Goal: Browse casually: Explore the website without a specific task or goal

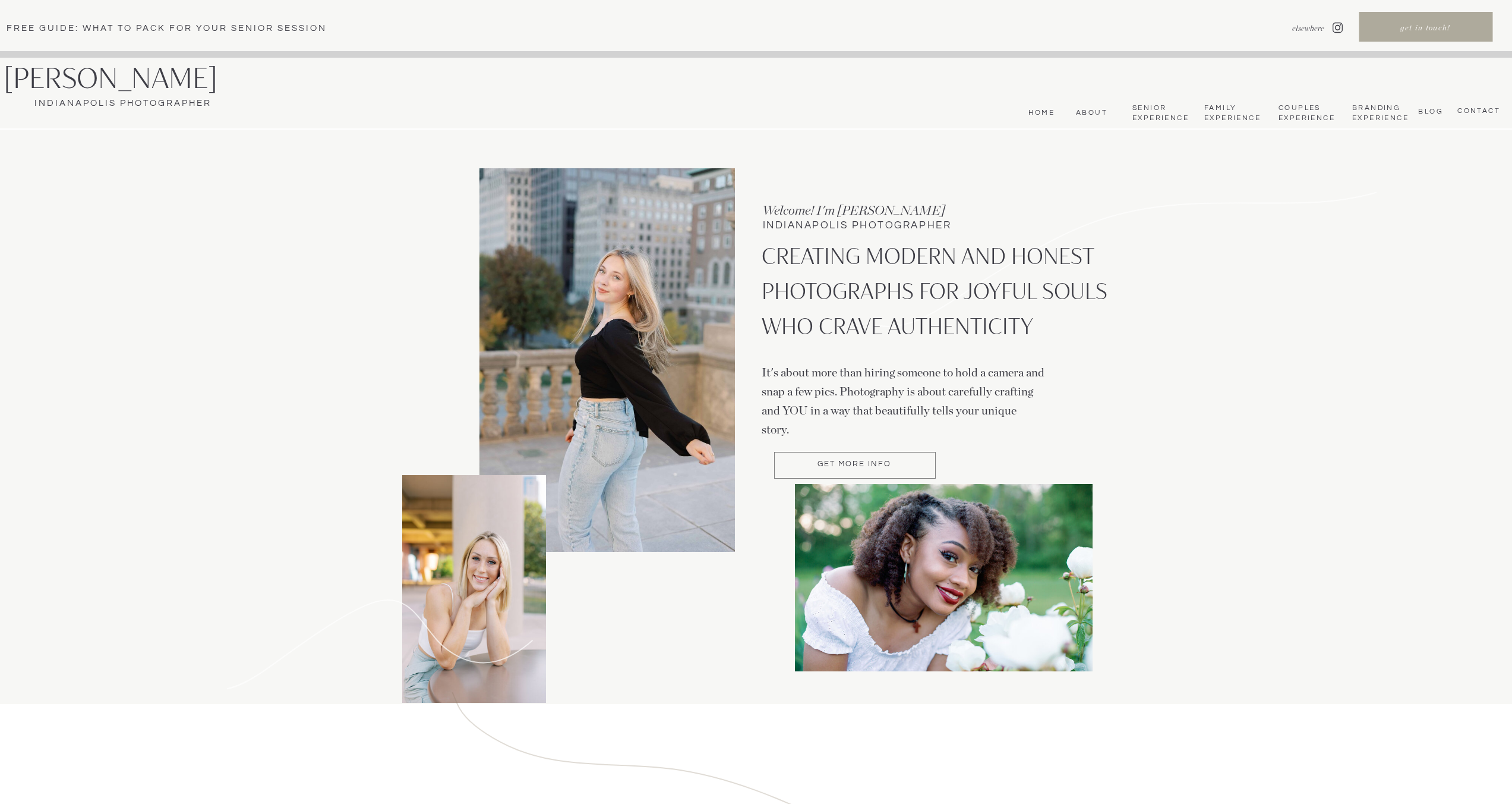
click at [1150, 110] on nav "Senior Experience" at bounding box center [1160, 113] width 55 height 20
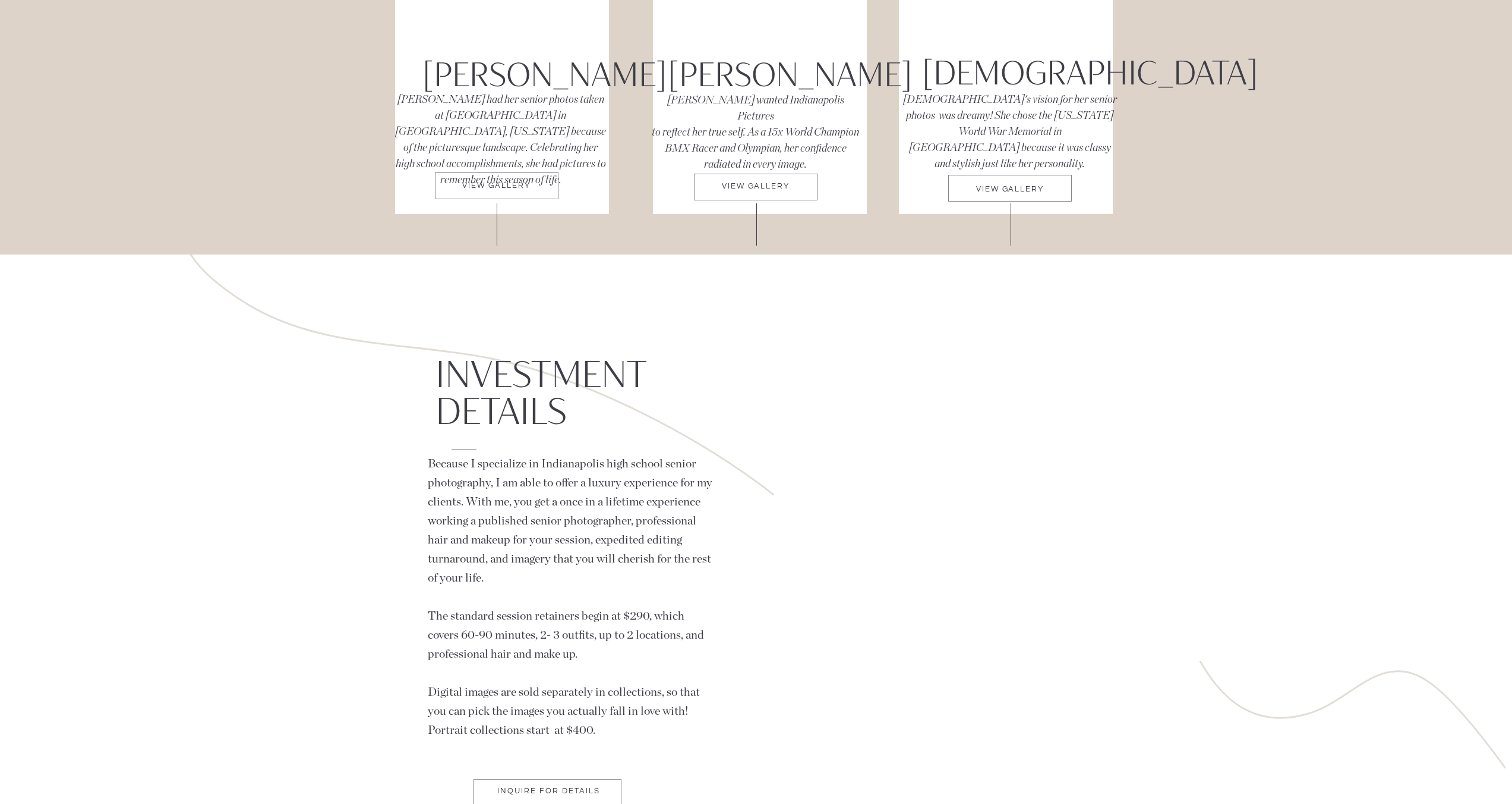
scroll to position [6441, 0]
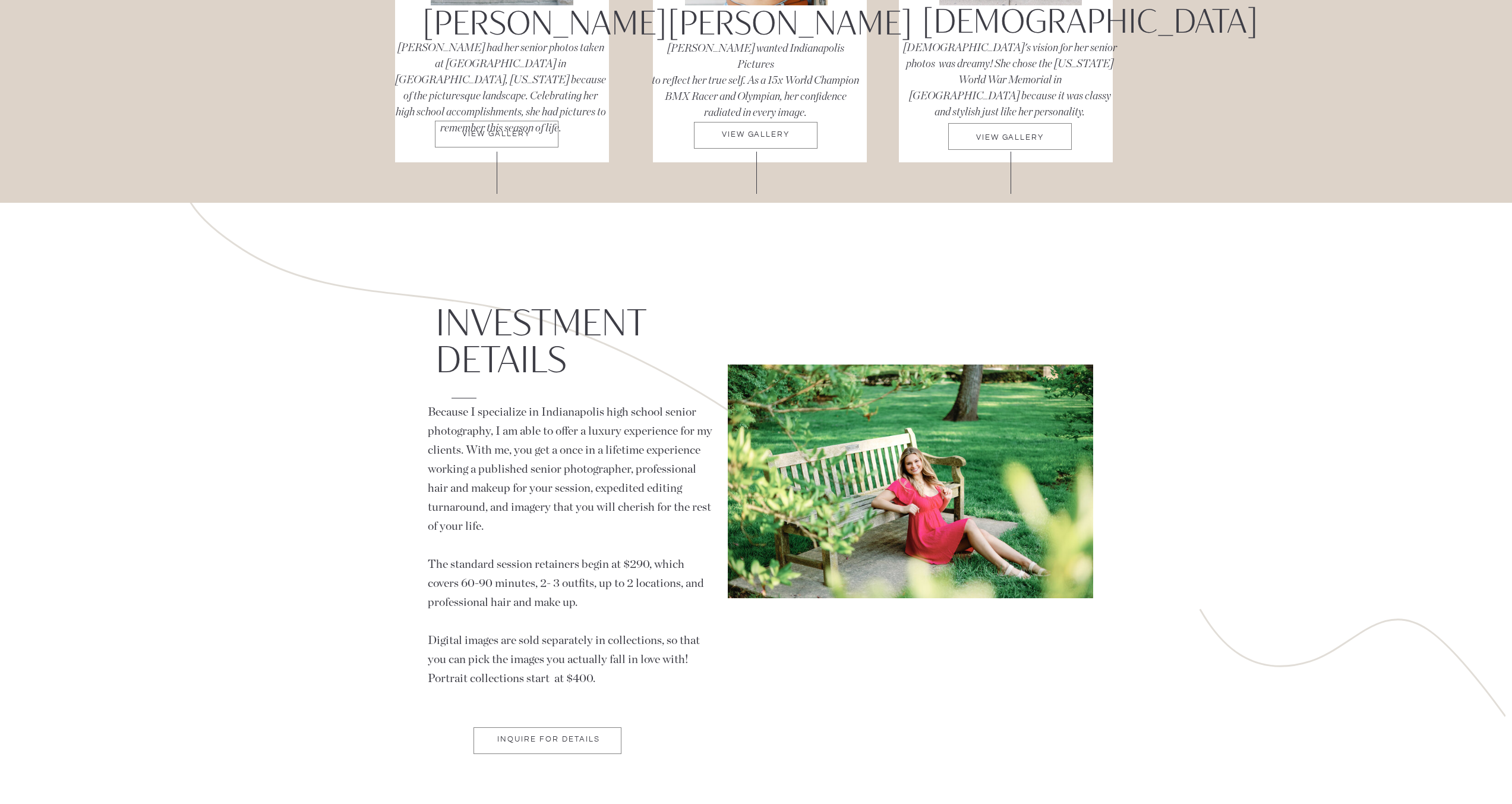
click at [520, 136] on p "VIEW GALLERY" at bounding box center [497, 138] width 124 height 16
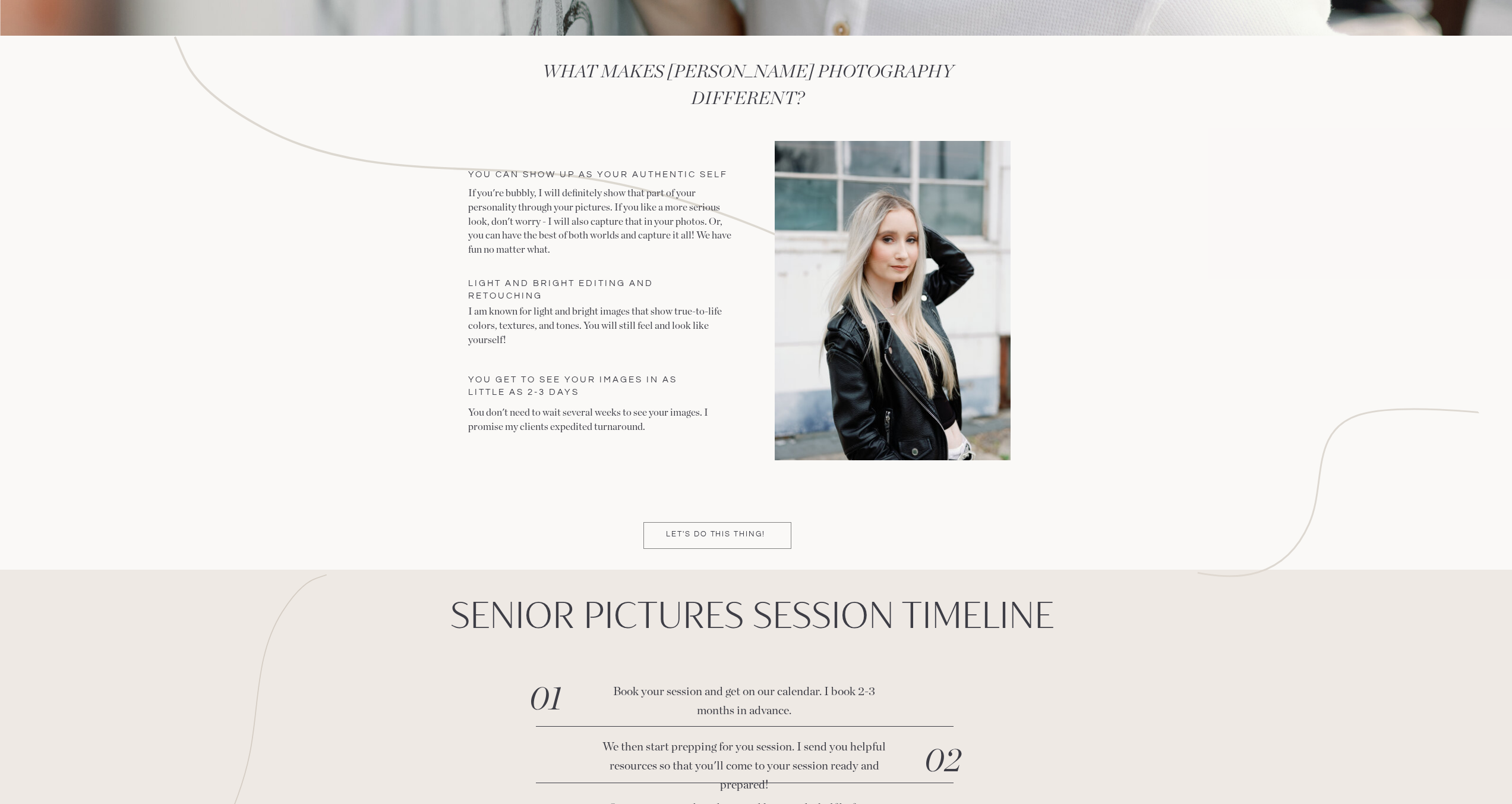
scroll to position [3196, 0]
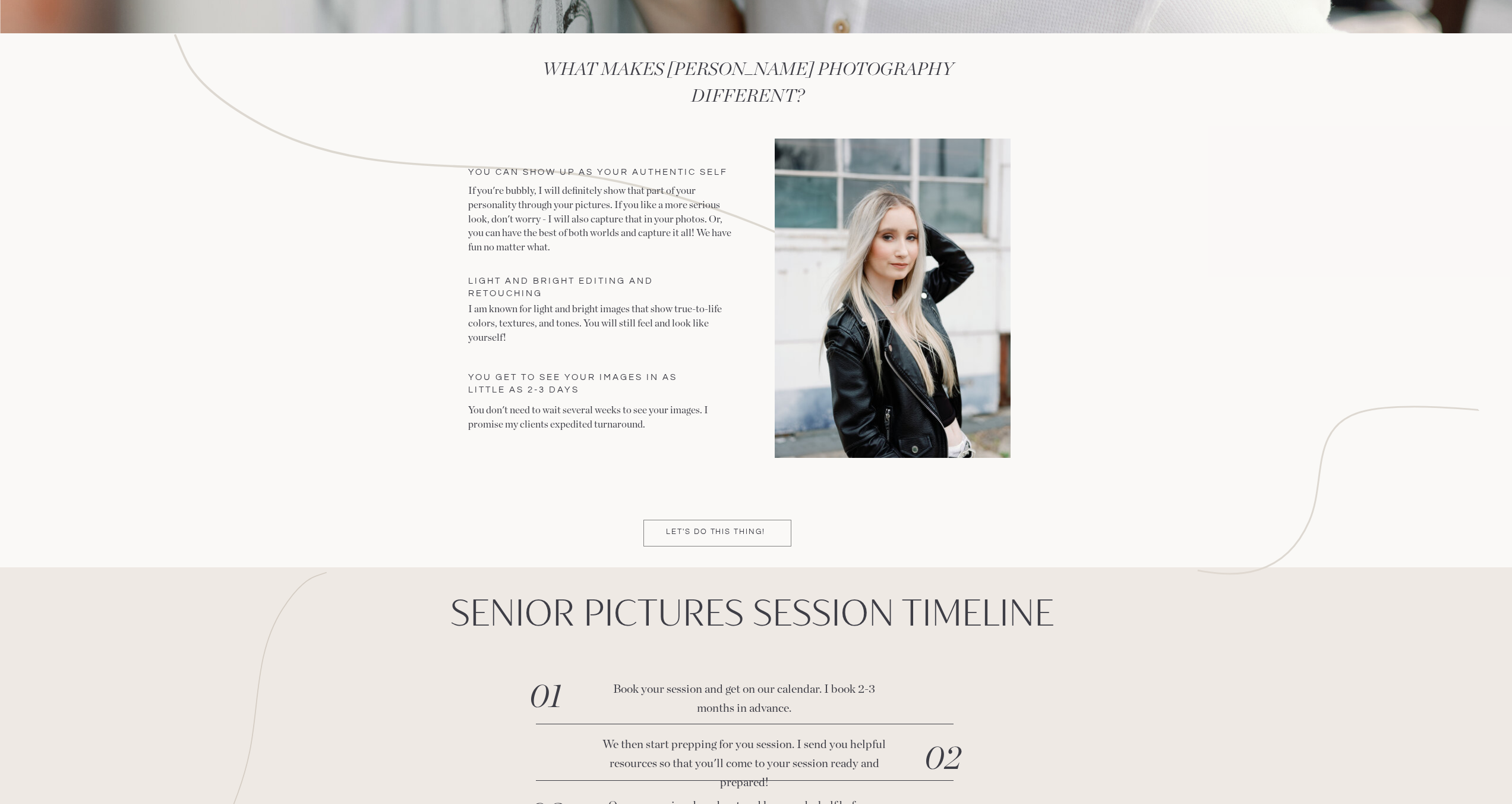
click at [917, 289] on div at bounding box center [893, 298] width 236 height 319
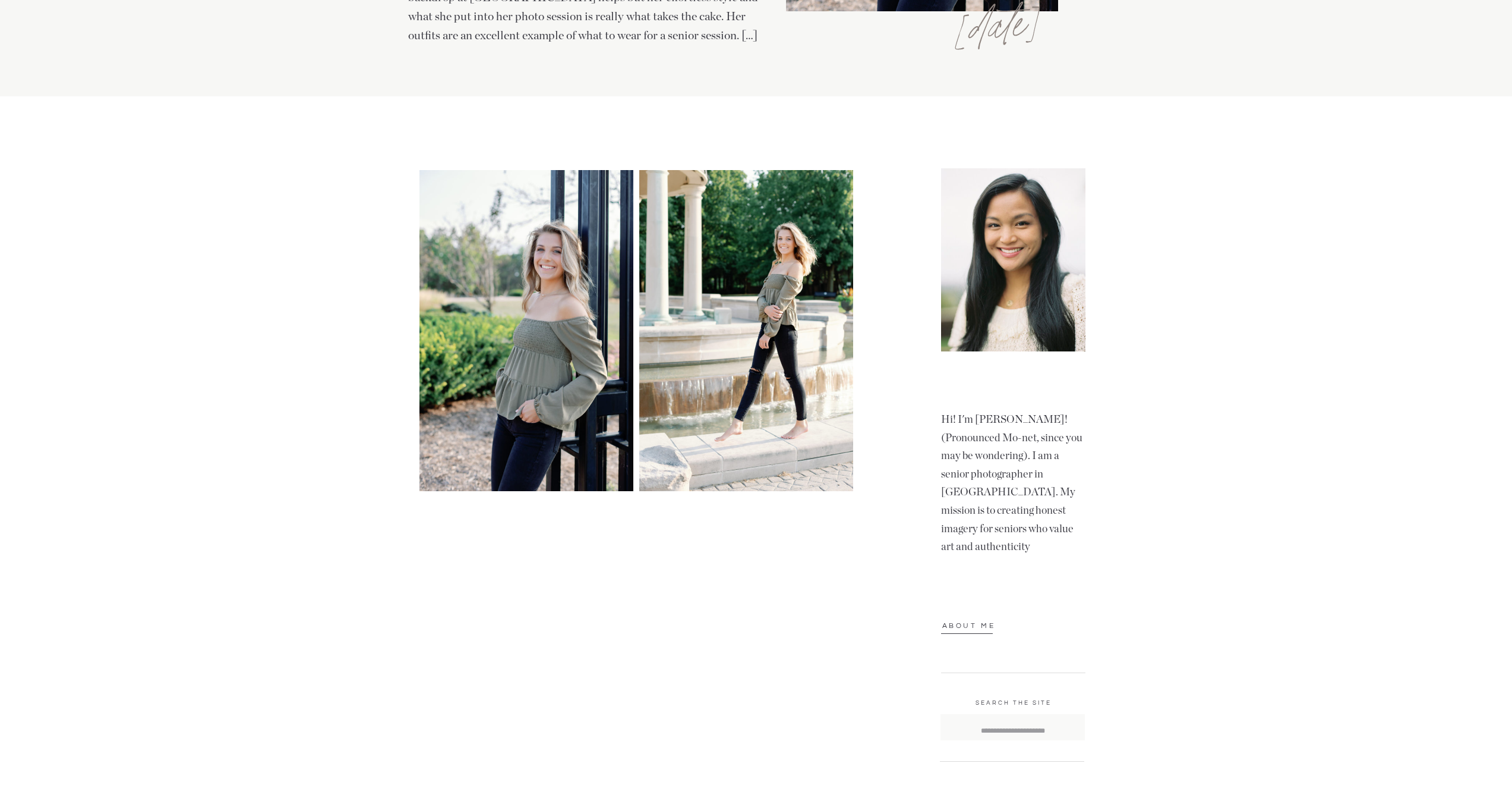
scroll to position [536, 0]
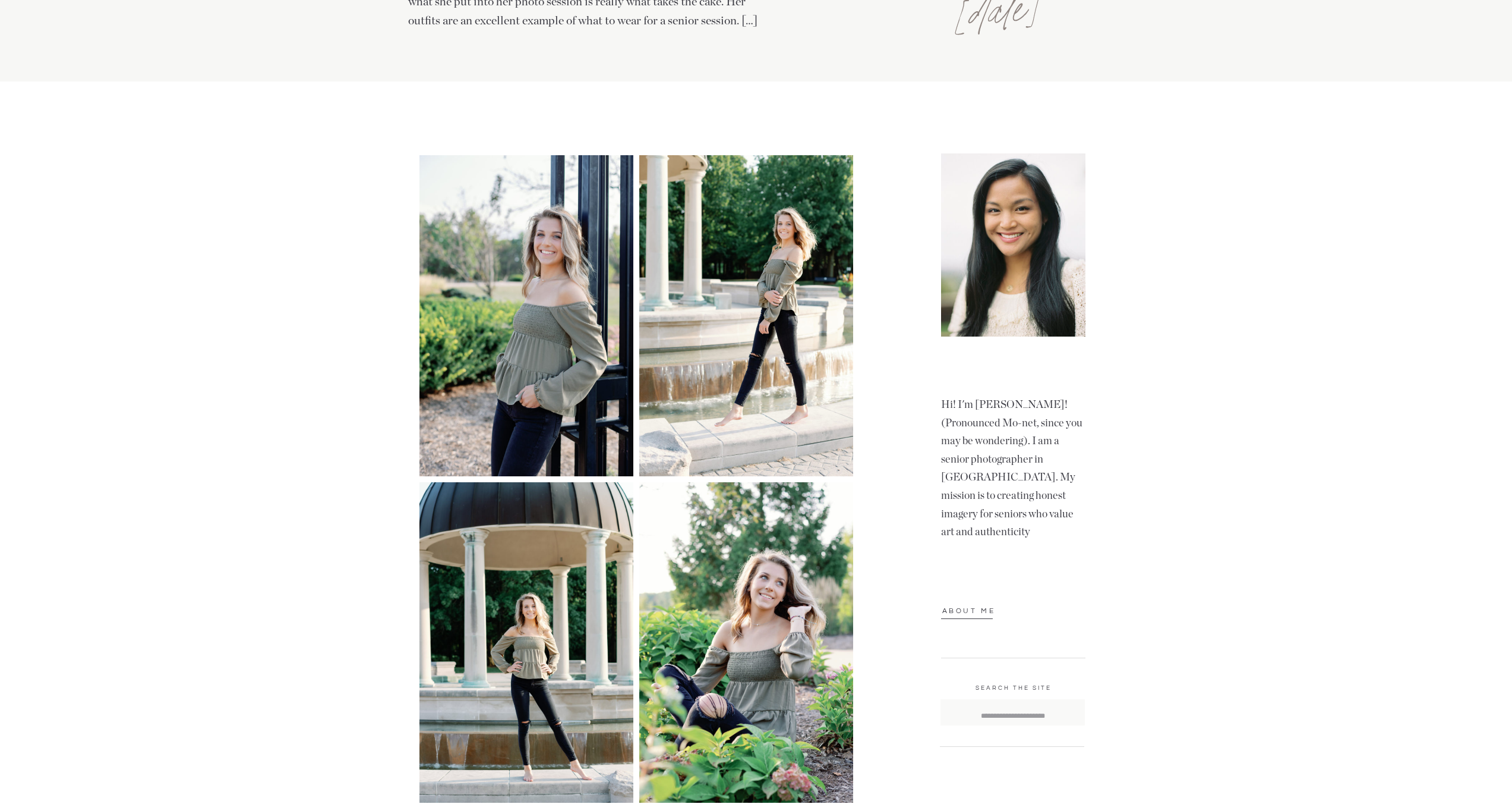
click at [613, 332] on img at bounding box center [525, 316] width 213 height 321
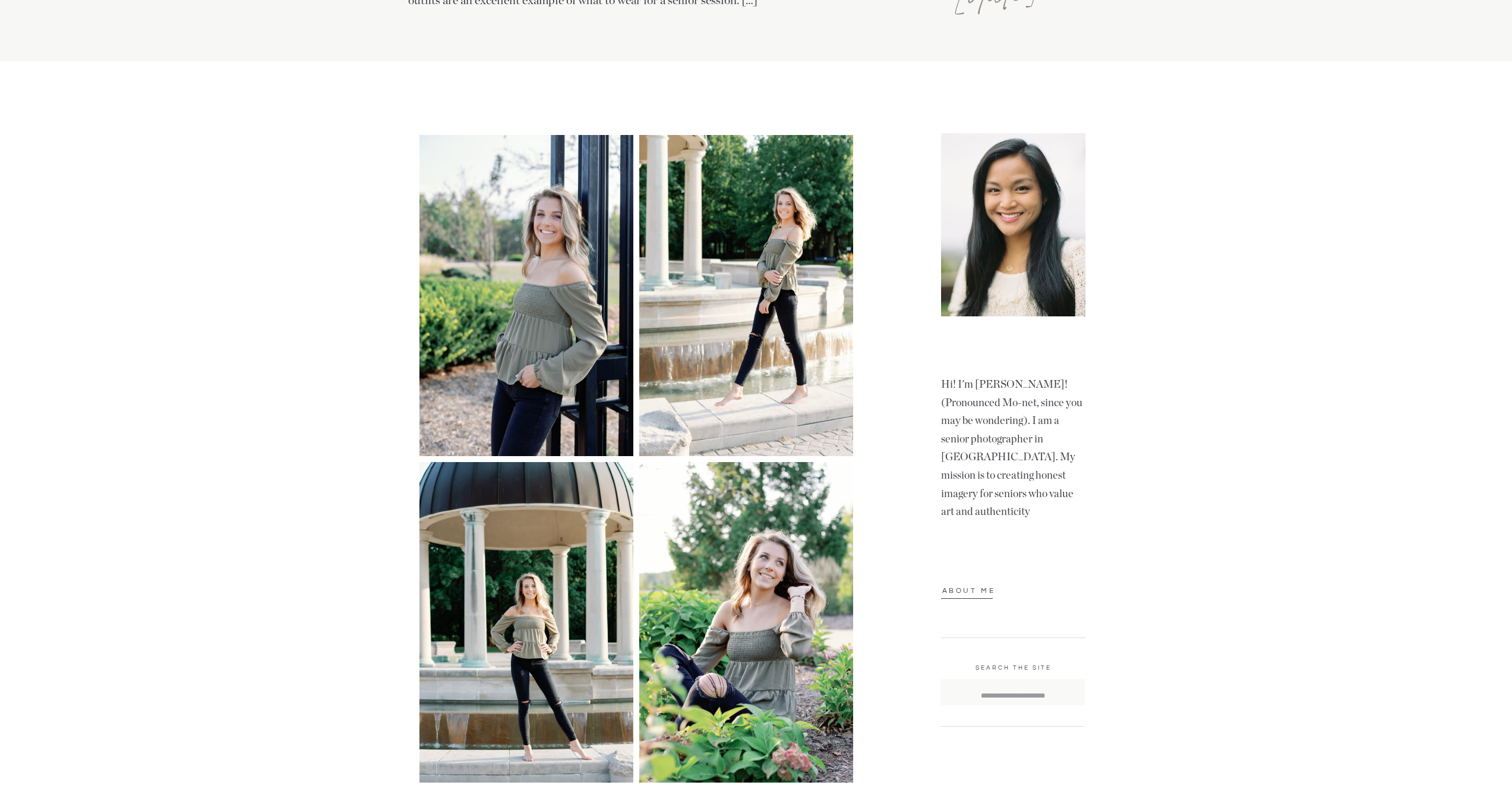
scroll to position [0, 0]
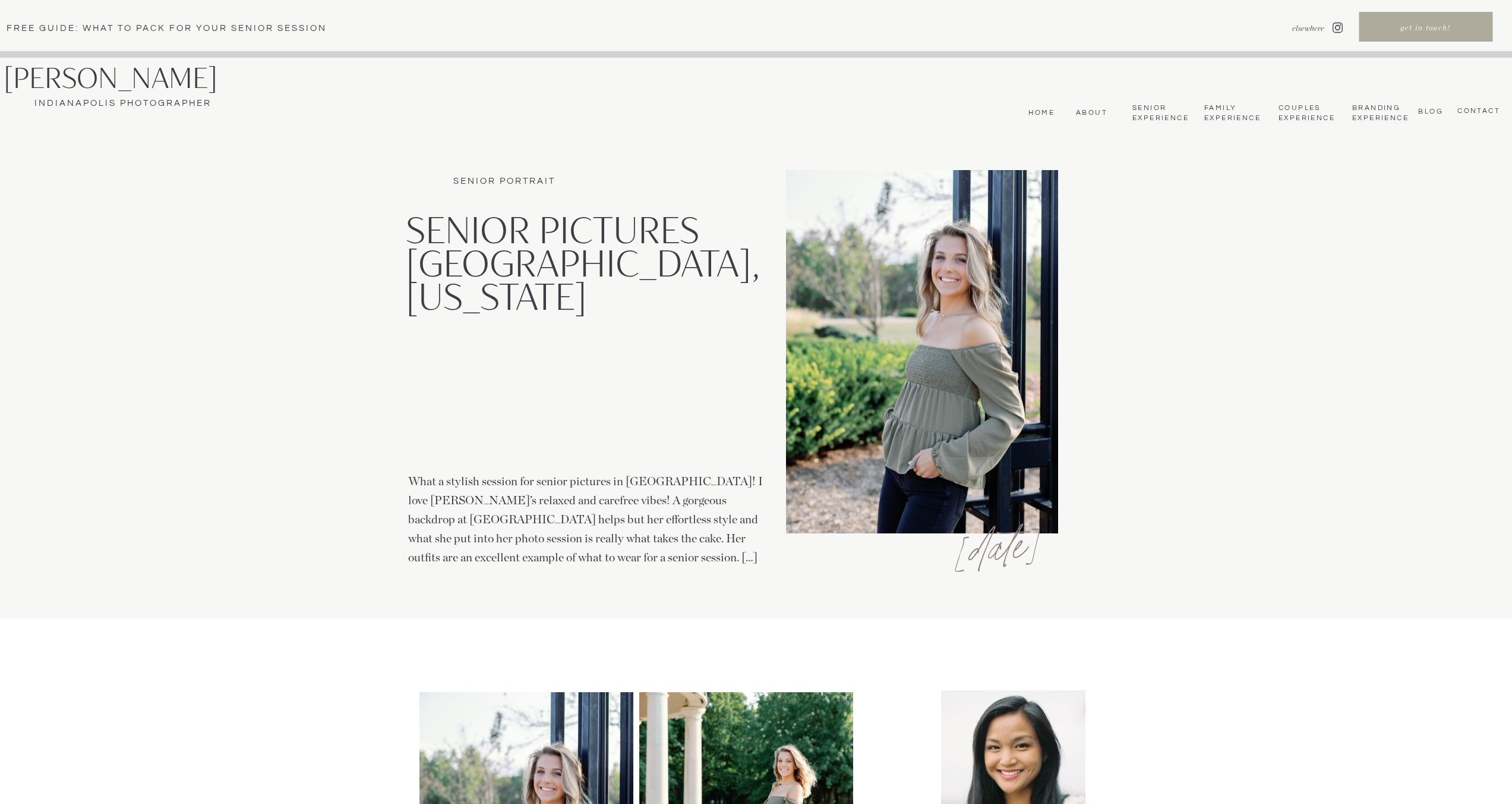
click at [1310, 112] on nav "Couples Experience" at bounding box center [1306, 113] width 55 height 20
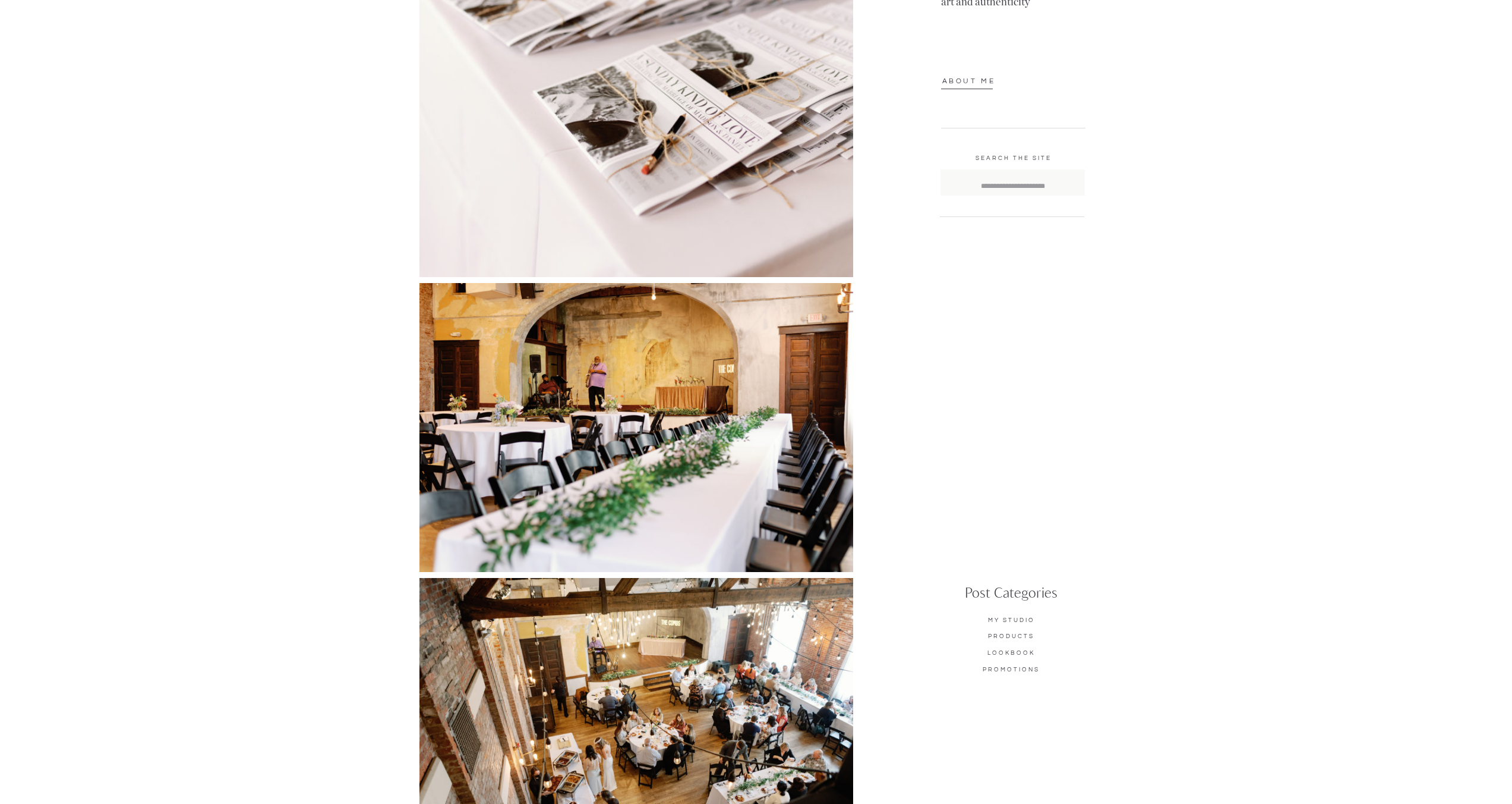
scroll to position [1117, 0]
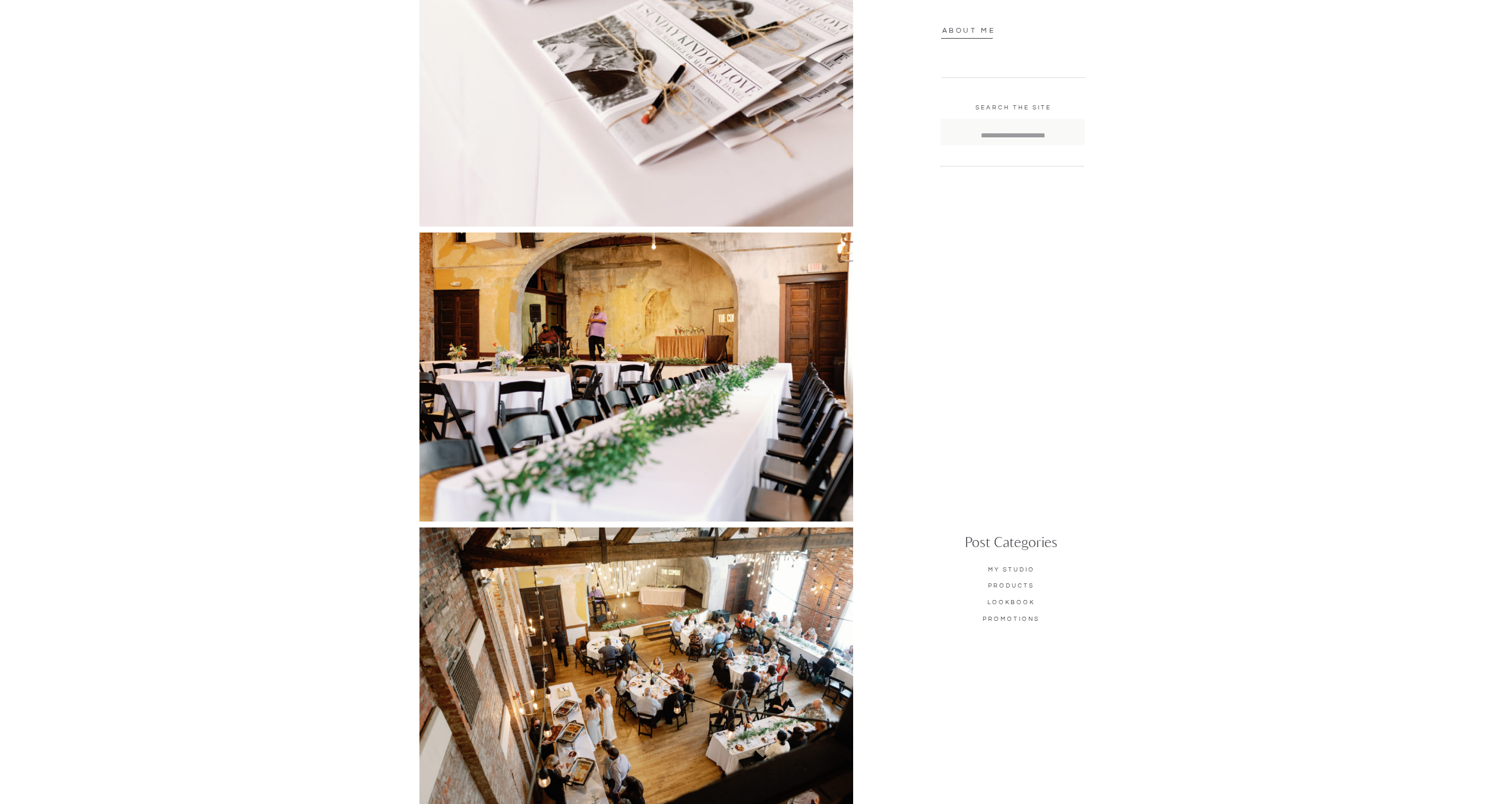
click at [726, 391] on img at bounding box center [635, 377] width 434 height 289
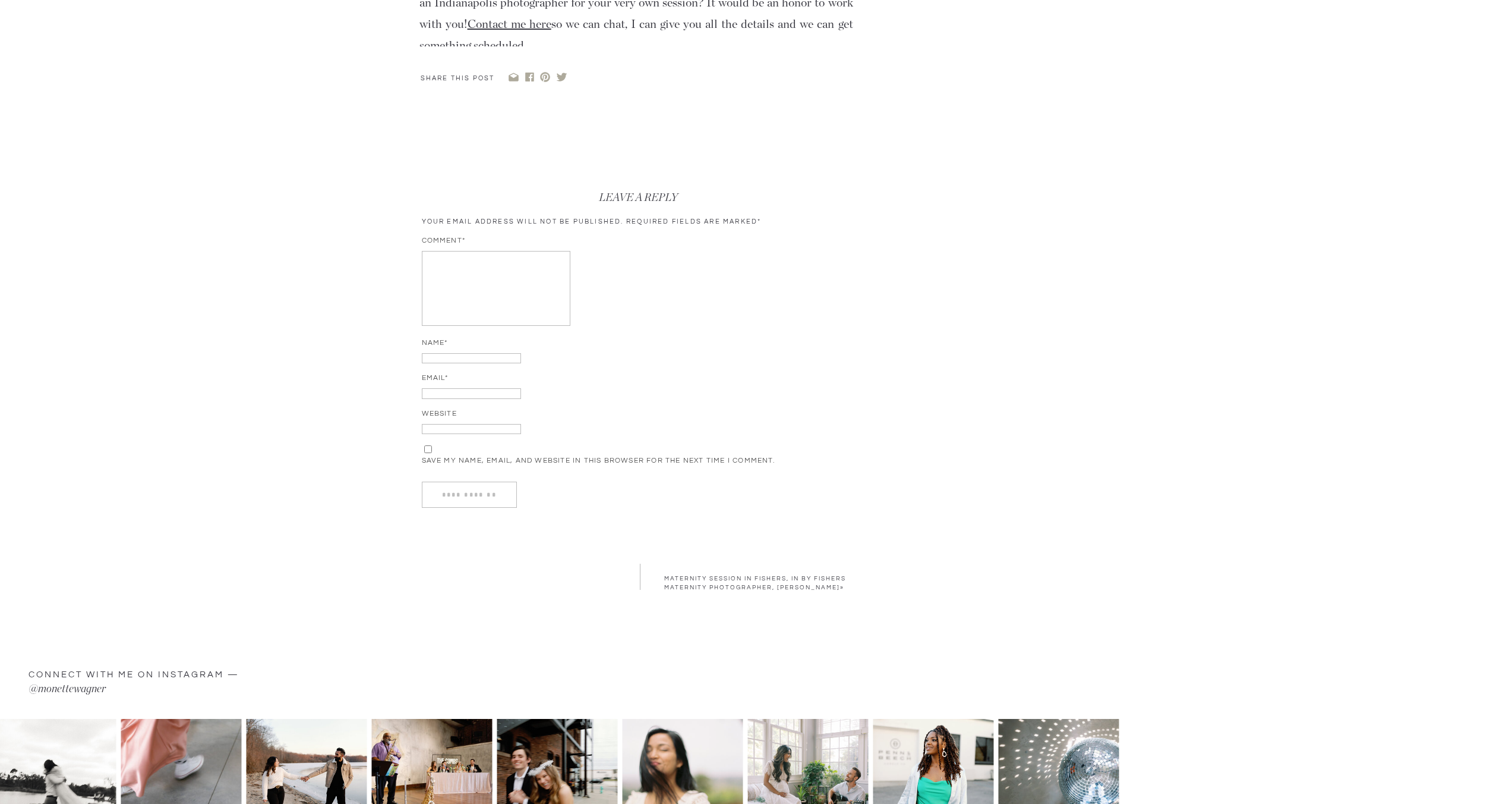
scroll to position [12153, 0]
